Goal: Navigation & Orientation: Find specific page/section

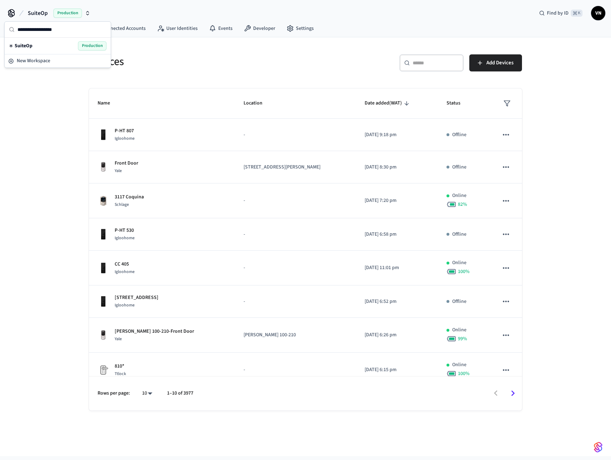
click at [56, 48] on div "SuiteOp Production" at bounding box center [58, 45] width 98 height 9
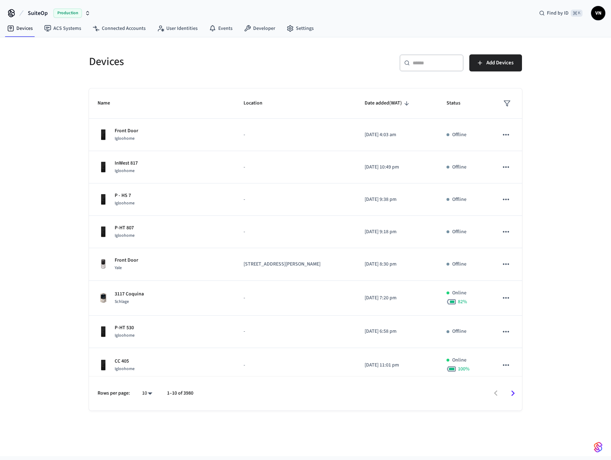
click at [596, 14] on span "VN" at bounding box center [597, 13] width 13 height 13
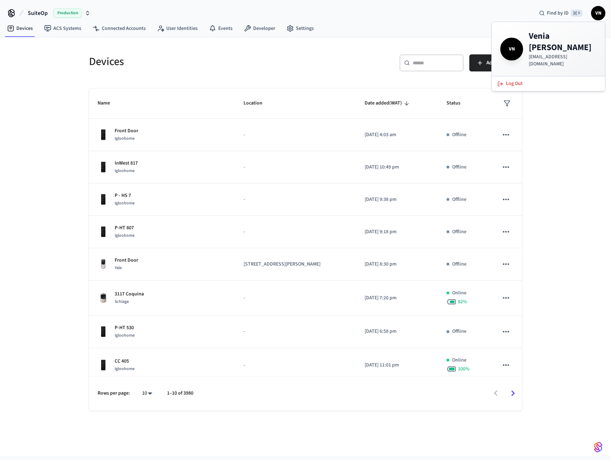
click at [412, 20] on div "SuiteOp Production Find by ID ⌘ K VN" at bounding box center [305, 10] width 611 height 21
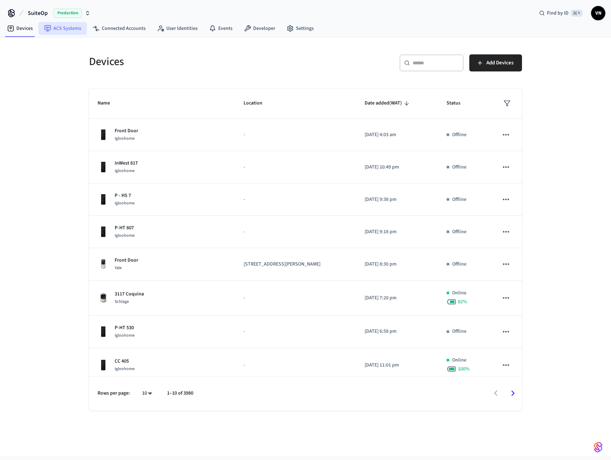
click at [63, 32] on link "ACS Systems" at bounding box center [62, 28] width 48 height 13
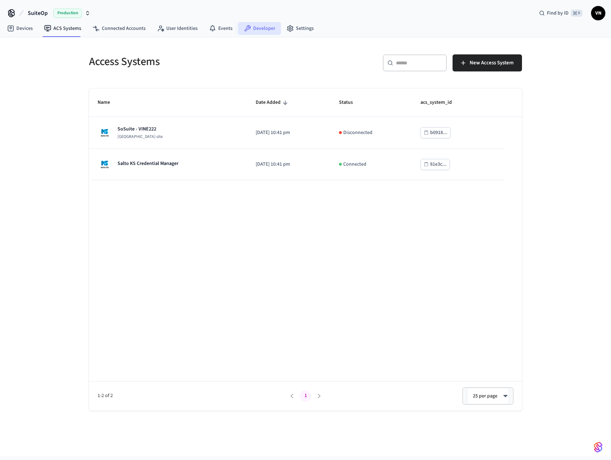
click at [261, 30] on link "Developer" at bounding box center [259, 28] width 43 height 13
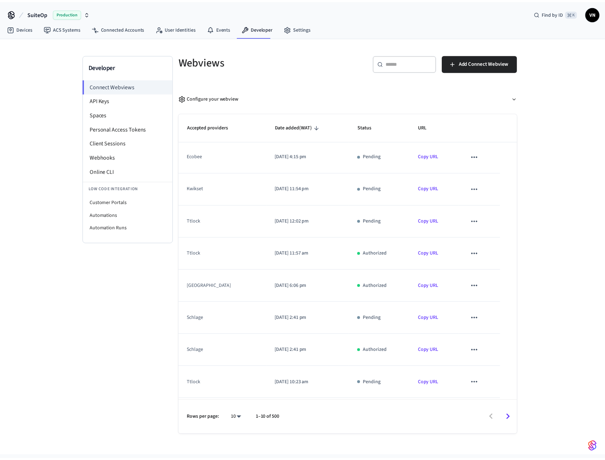
scroll to position [65, 0]
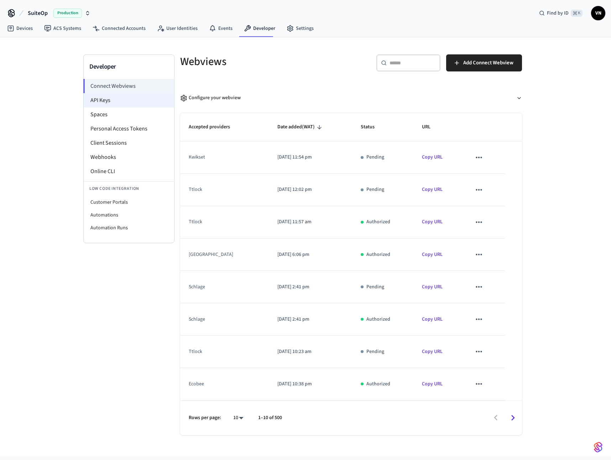
click at [122, 97] on li "API Keys" at bounding box center [129, 100] width 90 height 14
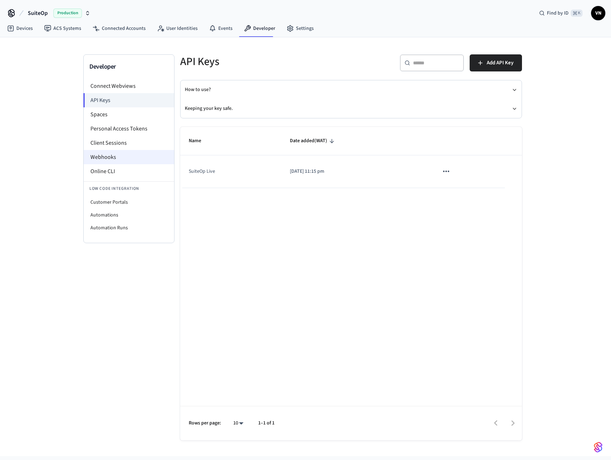
click at [126, 154] on li "Webhooks" at bounding box center [129, 157] width 90 height 14
click at [112, 161] on li "Webhooks" at bounding box center [129, 157] width 90 height 14
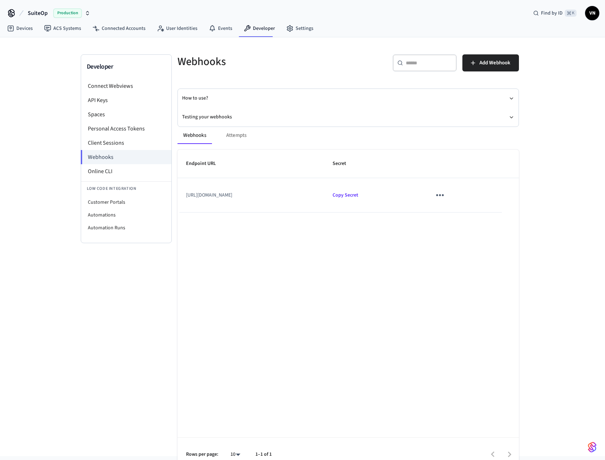
click at [446, 197] on icon "sticky table" at bounding box center [440, 195] width 11 height 11
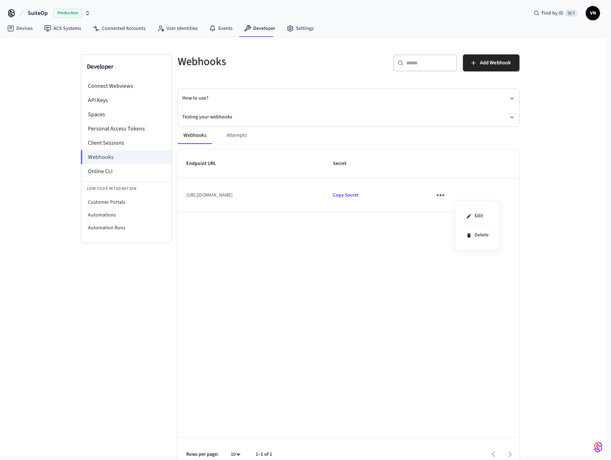
click at [327, 232] on div at bounding box center [305, 230] width 611 height 460
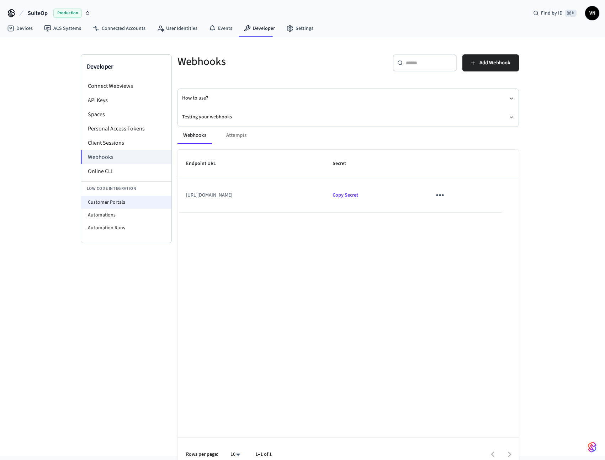
click at [149, 198] on li "Customer Portals" at bounding box center [126, 202] width 90 height 13
select select "**********"
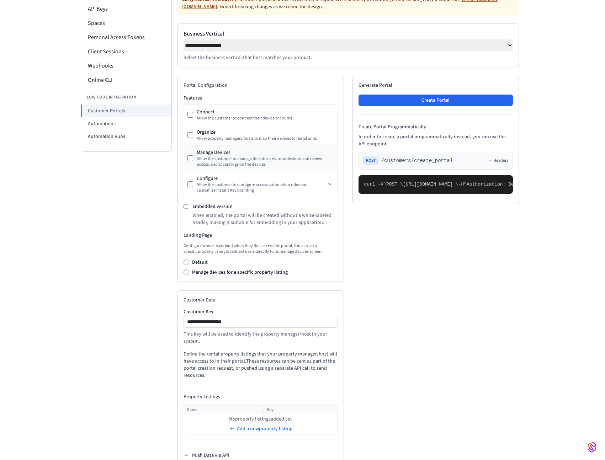
scroll to position [110, 0]
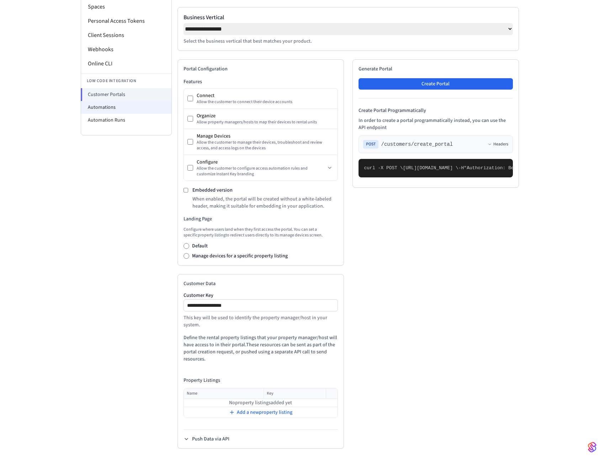
click at [115, 109] on li "Automations" at bounding box center [126, 107] width 90 height 13
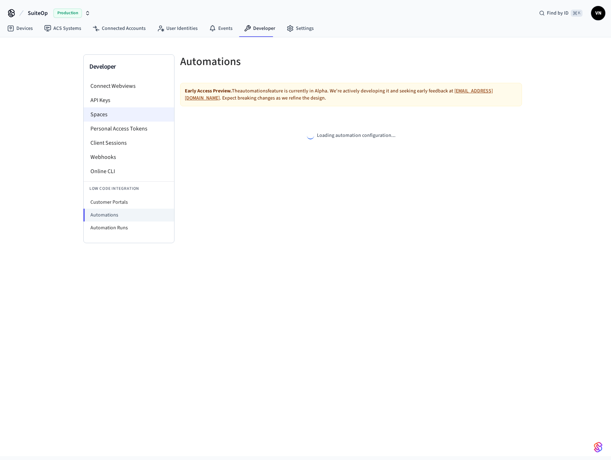
select select "**********"
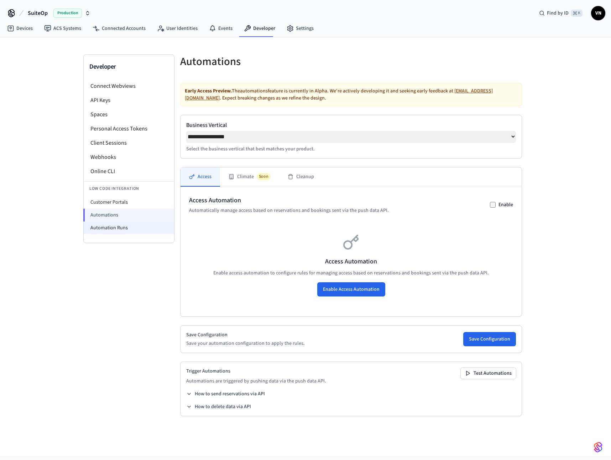
click at [122, 226] on li "Automation Runs" at bounding box center [129, 228] width 90 height 13
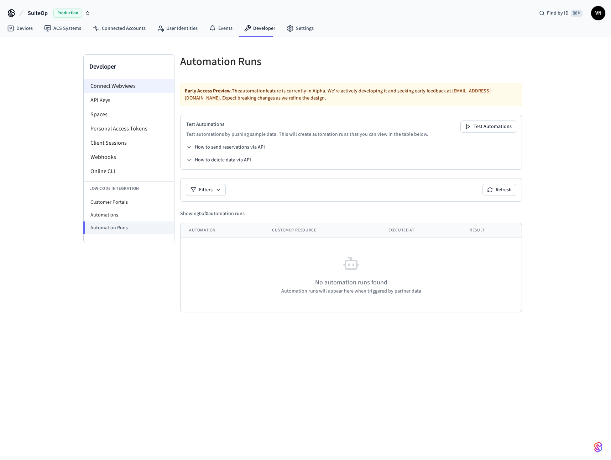
click at [118, 85] on li "Connect Webviews" at bounding box center [129, 86] width 90 height 14
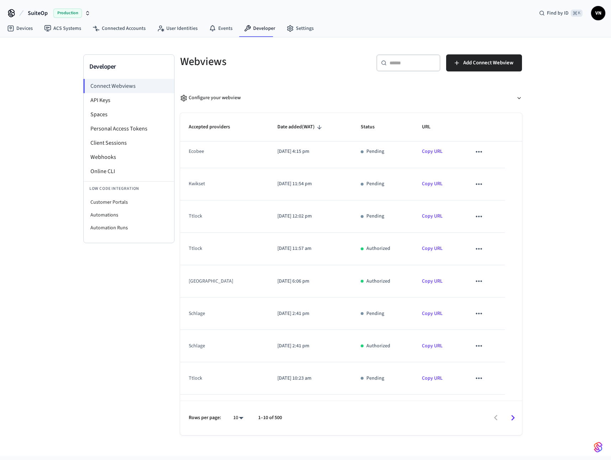
scroll to position [65, 0]
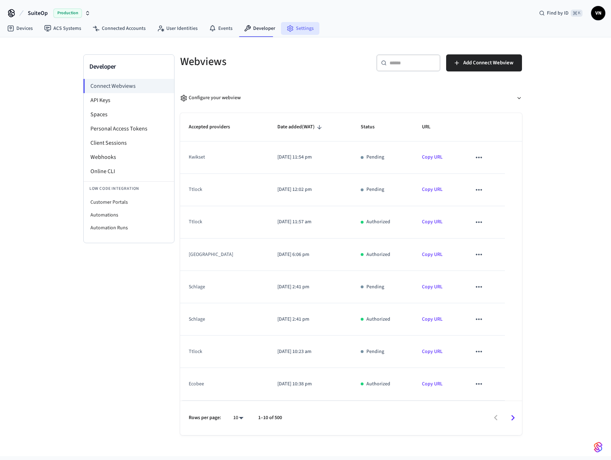
click at [304, 34] on link "Settings" at bounding box center [300, 28] width 38 height 13
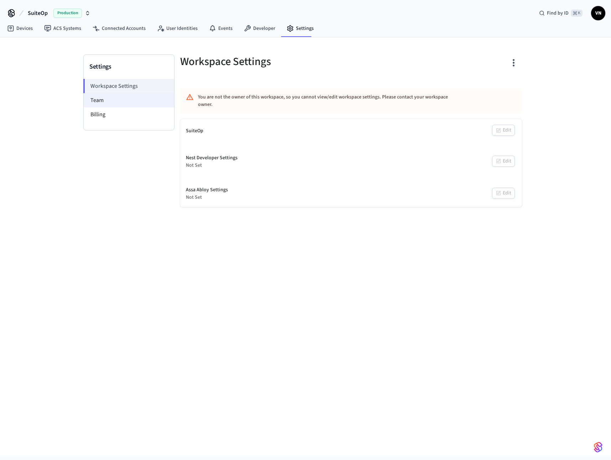
click at [126, 99] on li "Team" at bounding box center [129, 100] width 90 height 14
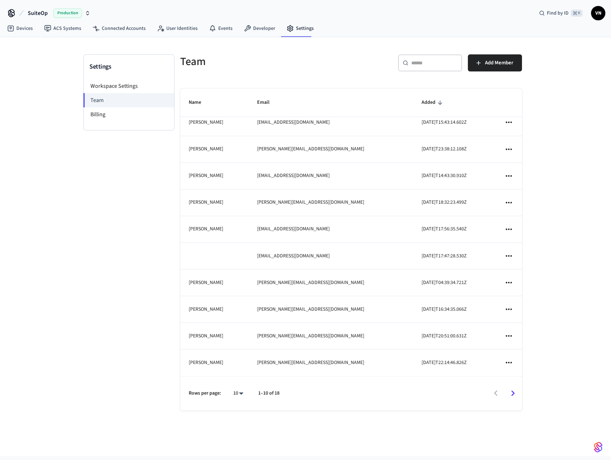
scroll to position [8, 0]
click at [239, 388] on div "10 **" at bounding box center [235, 393] width 23 height 17
click at [241, 397] on body "SuiteOp Production Find by ID ⌘ K VN Devices ACS Systems Connected Accounts Use…" at bounding box center [305, 228] width 611 height 457
click at [238, 408] on li "25" at bounding box center [235, 401] width 19 height 19
type input "**"
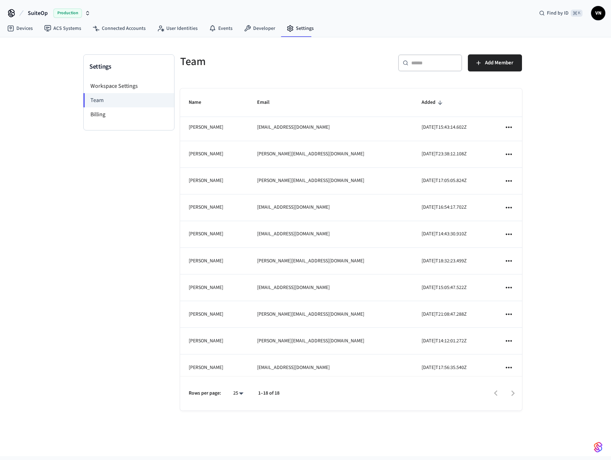
scroll to position [0, 0]
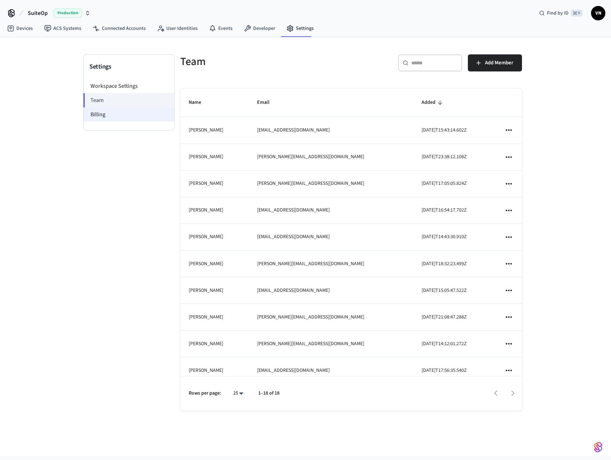
click at [98, 118] on li "Billing" at bounding box center [129, 114] width 90 height 14
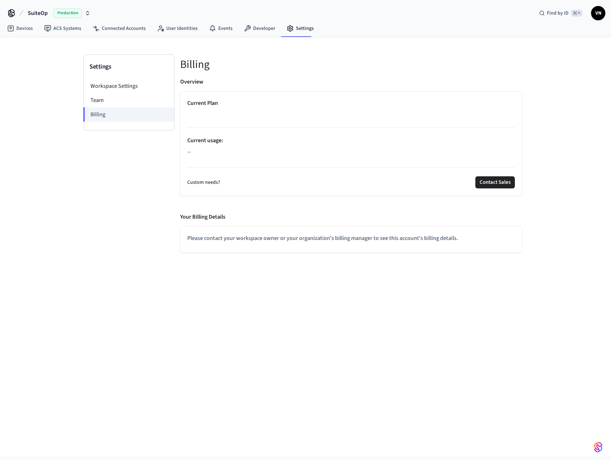
click at [214, 141] on p "Current usage :" at bounding box center [350, 140] width 327 height 9
click at [123, 83] on li "Workspace Settings" at bounding box center [129, 86] width 90 height 14
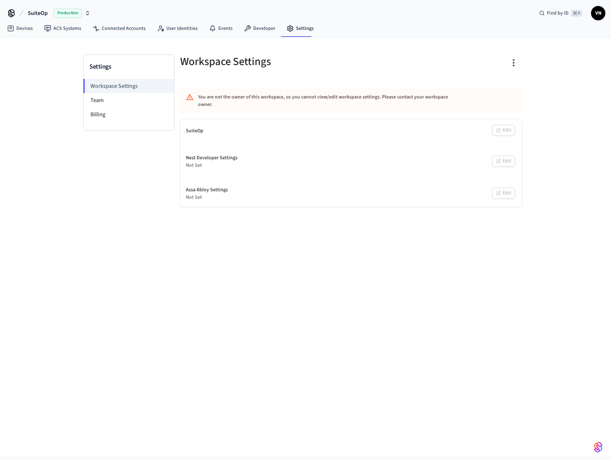
click at [515, 64] on icon "button" at bounding box center [513, 62] width 11 height 11
click at [600, 13] on div at bounding box center [305, 230] width 611 height 460
click at [599, 15] on span "VN" at bounding box center [597, 13] width 13 height 13
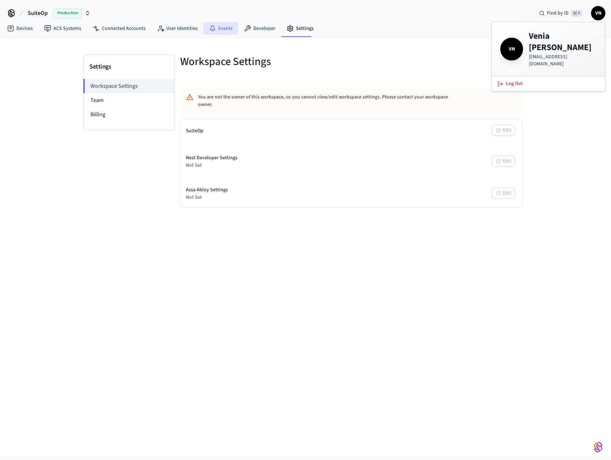
click at [225, 30] on link "Events" at bounding box center [220, 28] width 35 height 13
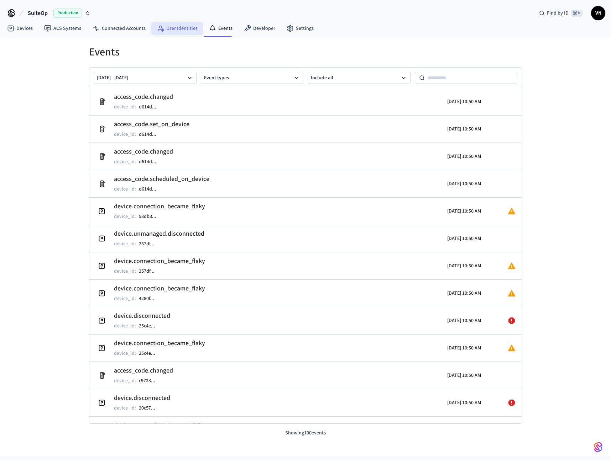
click at [178, 28] on link "User Identities" at bounding box center [177, 28] width 52 height 13
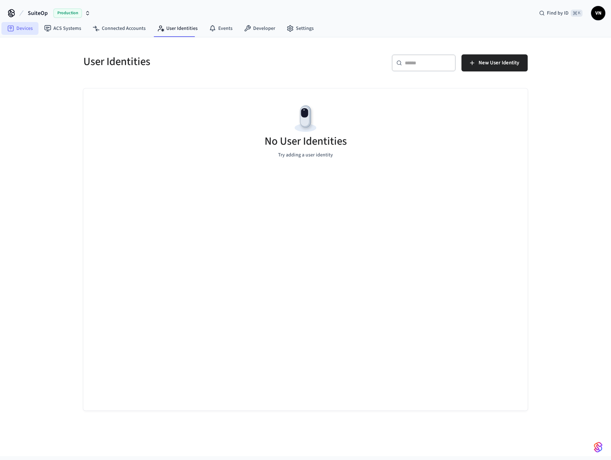
click at [23, 33] on link "Devices" at bounding box center [19, 28] width 37 height 13
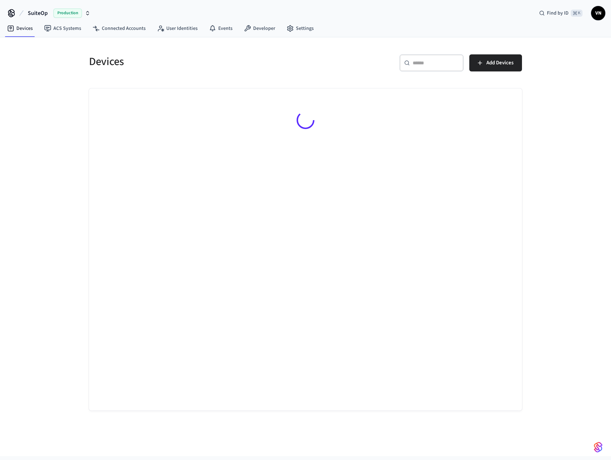
click at [89, 15] on icon "button" at bounding box center [88, 13] width 6 height 6
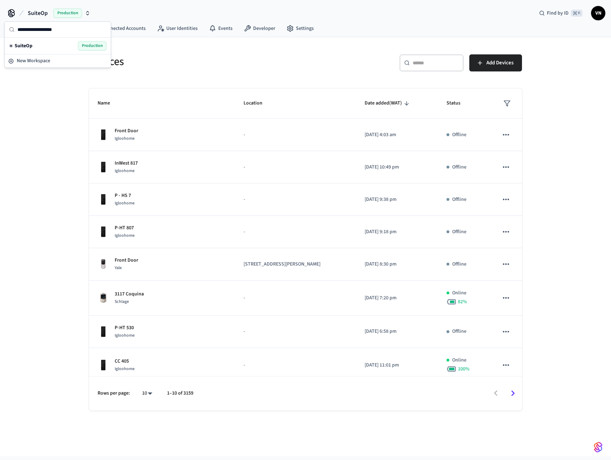
click at [143, 7] on div "SuiteOp Production Find by ID ⌘ K VN" at bounding box center [305, 10] width 611 height 21
click at [36, 11] on span "SuiteOp" at bounding box center [38, 13] width 20 height 9
click at [446, 10] on div "SuiteOp Production Find by ID ⌘ K VN" at bounding box center [305, 10] width 611 height 21
click at [77, 12] on span "Production" at bounding box center [67, 13] width 28 height 9
click at [302, 44] on div "Devices ​ ​ Add Devices Name Location Date added (WAT) Status Front Door Iglooh…" at bounding box center [306, 224] width 456 height 374
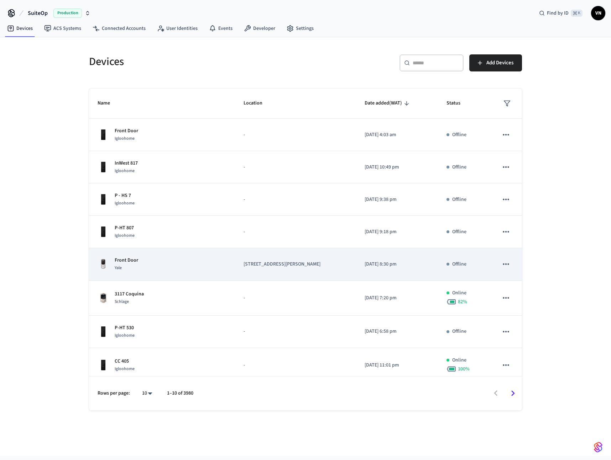
scroll to position [72, 0]
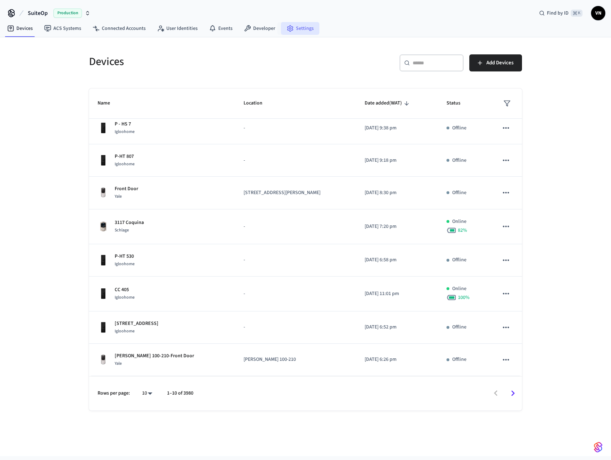
click at [307, 30] on link "Settings" at bounding box center [300, 28] width 38 height 13
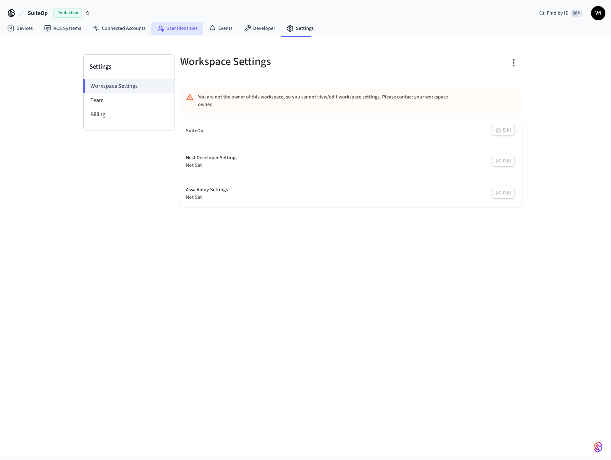
click at [174, 25] on link "User Identities" at bounding box center [177, 28] width 52 height 13
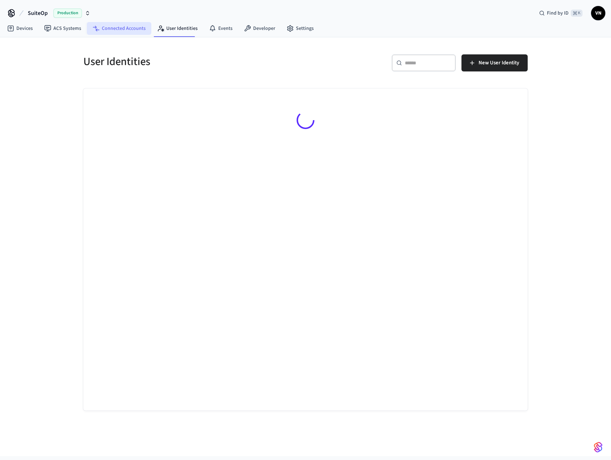
click at [110, 28] on link "Connected Accounts" at bounding box center [119, 28] width 64 height 13
click at [60, 28] on link "ACS Systems" at bounding box center [62, 28] width 48 height 13
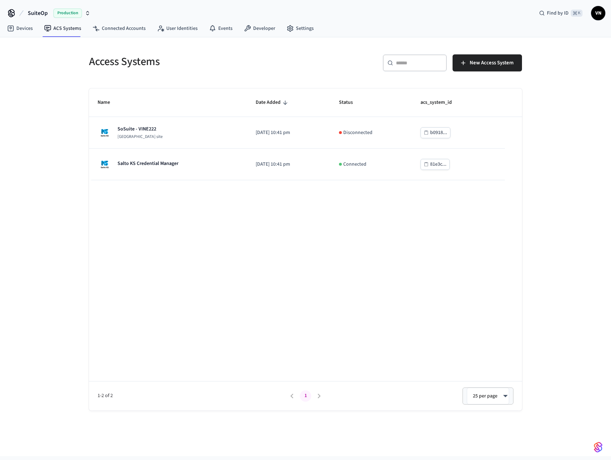
click at [66, 12] on span "Production" at bounding box center [67, 13] width 28 height 9
click at [142, 19] on div "SuiteOp Production Find by ID ⌘ K VN" at bounding box center [305, 10] width 611 height 21
click at [8, 13] on icon at bounding box center [11, 12] width 11 height 11
click at [11, 14] on icon at bounding box center [12, 13] width 6 height 6
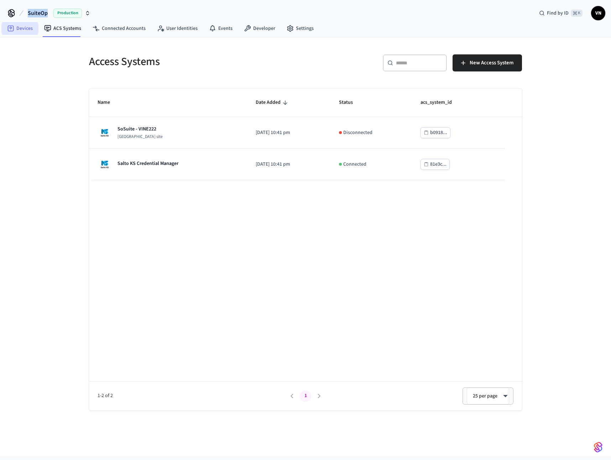
click at [23, 27] on link "Devices" at bounding box center [19, 28] width 37 height 13
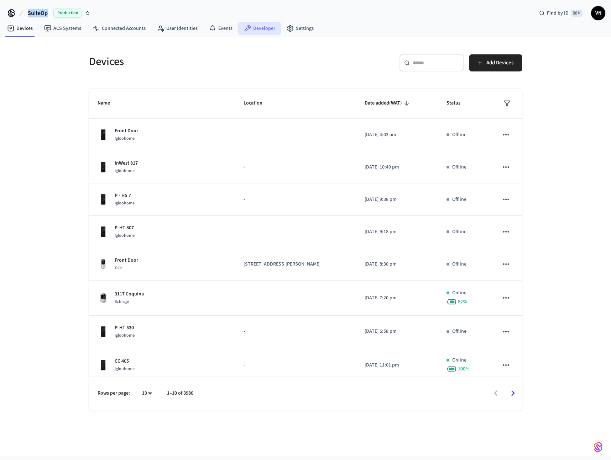
click at [252, 26] on link "Developer" at bounding box center [259, 28] width 43 height 13
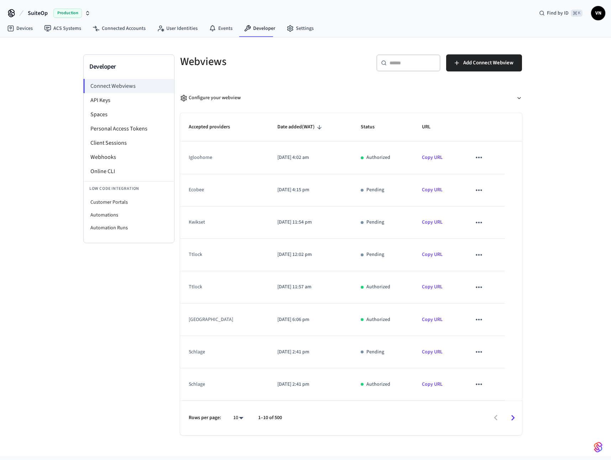
click at [69, 14] on span "Production" at bounding box center [67, 13] width 28 height 9
click at [54, 95] on div "Developer Connect Webviews API Keys Spaces Personal Access Tokens Client Sessio…" at bounding box center [305, 246] width 611 height 419
click at [309, 28] on link "Settings" at bounding box center [300, 28] width 38 height 13
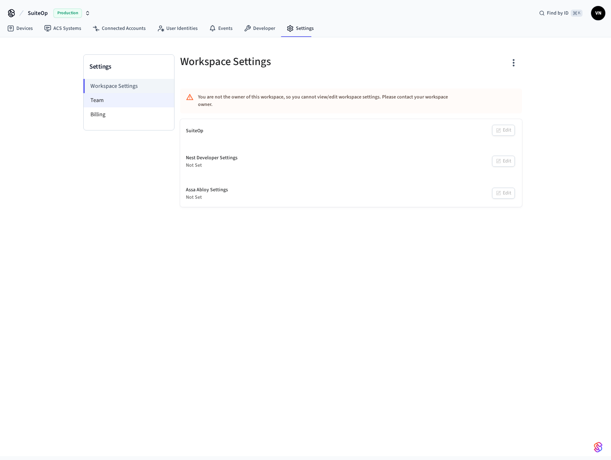
click at [107, 99] on li "Team" at bounding box center [129, 100] width 90 height 14
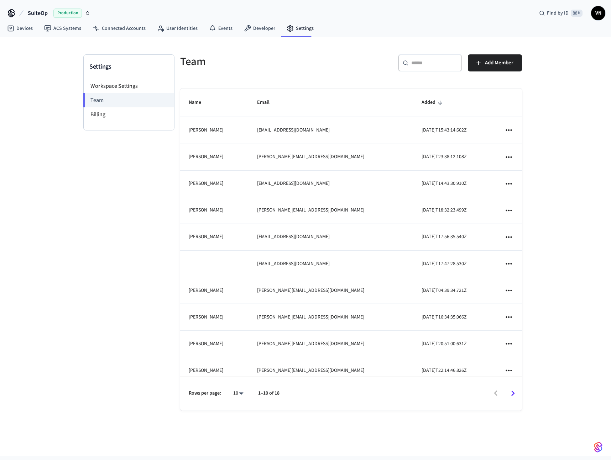
click at [505, 130] on icon "sticky table" at bounding box center [508, 130] width 9 height 9
click at [323, 137] on div at bounding box center [305, 230] width 611 height 460
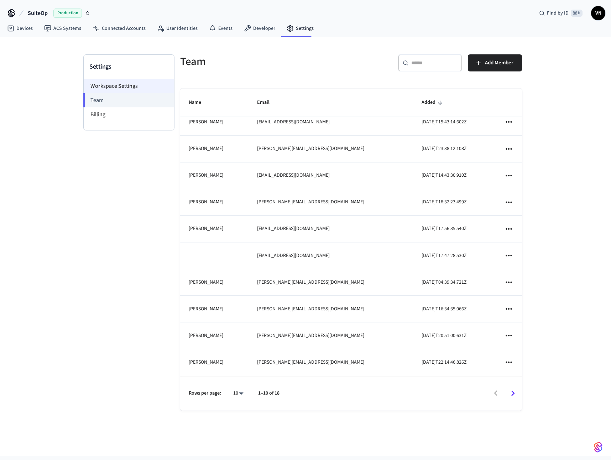
click at [123, 83] on li "Workspace Settings" at bounding box center [129, 86] width 90 height 14
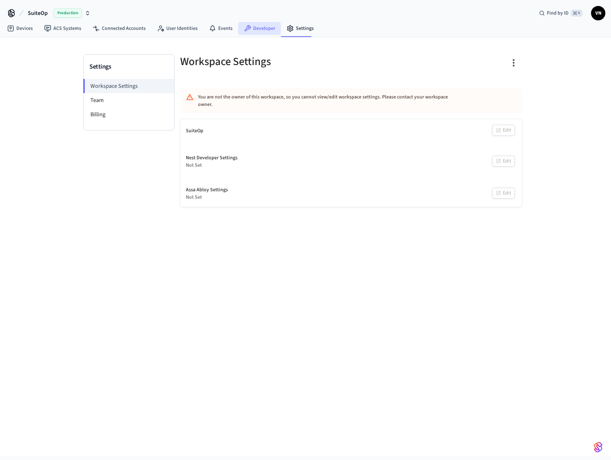
click at [260, 28] on link "Developer" at bounding box center [259, 28] width 43 height 13
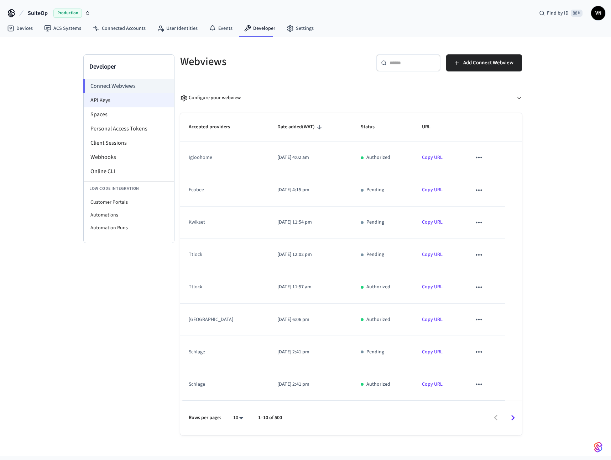
click at [108, 101] on li "API Keys" at bounding box center [129, 100] width 90 height 14
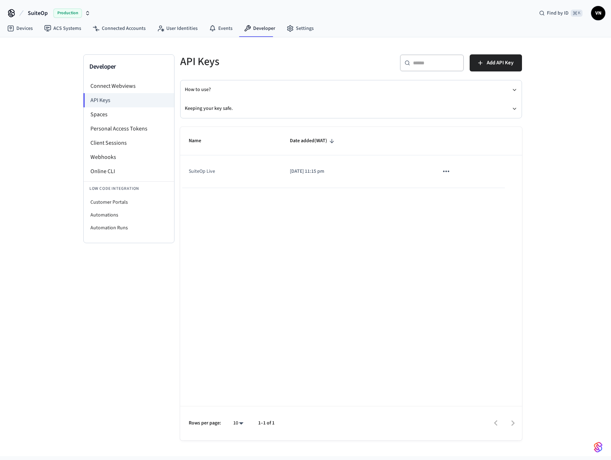
drag, startPoint x: 285, startPoint y: 172, endPoint x: 388, endPoint y: 175, distance: 102.5
click at [285, 172] on td "[DATE] 11:15 pm" at bounding box center [355, 172] width 148 height 32
click at [444, 171] on icon "sticky table" at bounding box center [446, 171] width 6 height 1
click at [352, 233] on div at bounding box center [305, 230] width 611 height 460
click at [201, 172] on td "SuiteOp Live" at bounding box center [230, 172] width 101 height 32
